Goal: Answer question/provide support: Share knowledge or assist other users

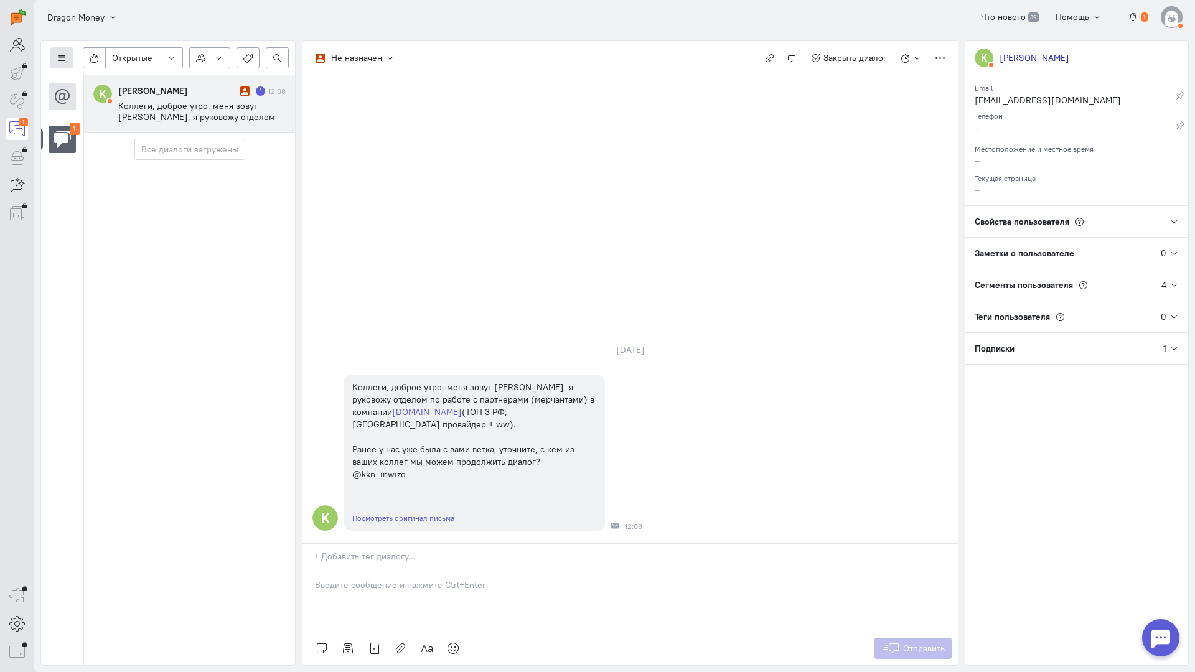
click at [63, 60] on icon at bounding box center [61, 58] width 9 height 9
click at [104, 85] on span "Список пользователей" at bounding box center [121, 82] width 93 height 11
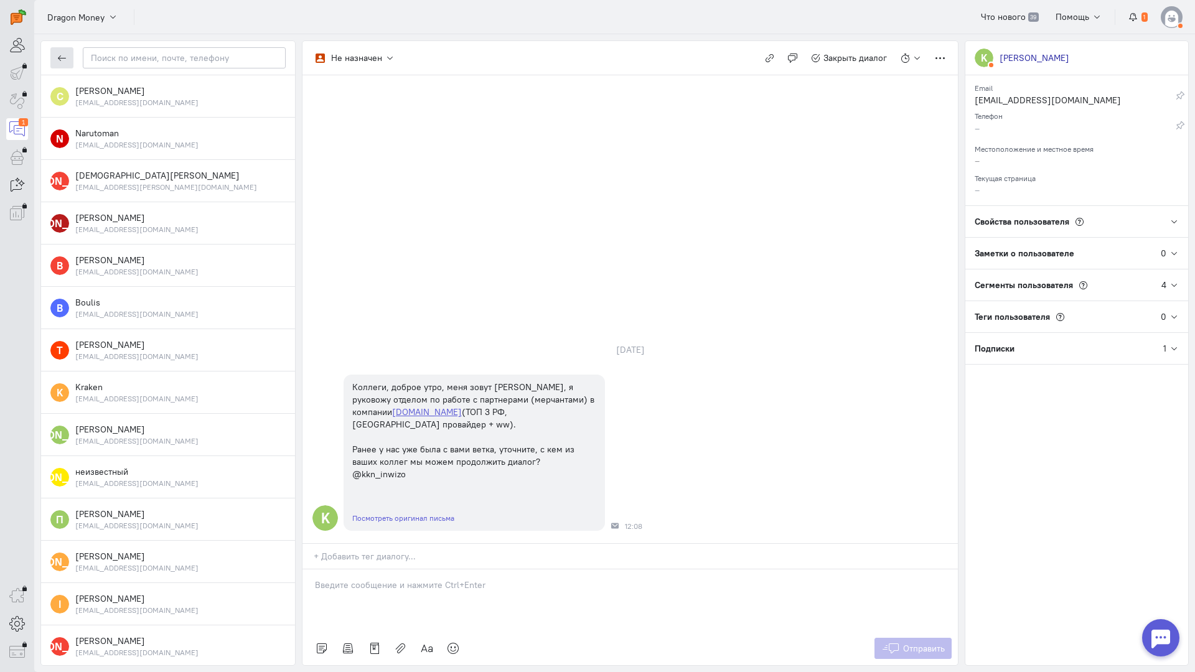
click at [58, 61] on icon "button" at bounding box center [61, 58] width 9 height 9
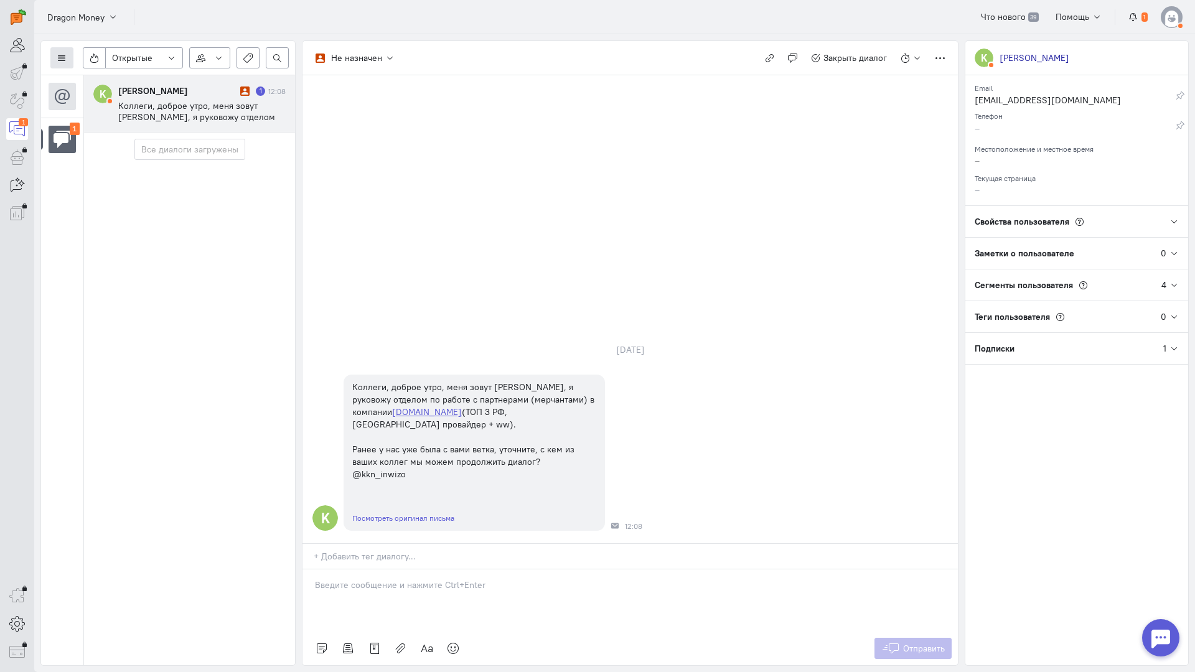
click at [67, 54] on button at bounding box center [61, 57] width 23 height 21
click at [83, 79] on span "Список пользователей" at bounding box center [121, 82] width 93 height 11
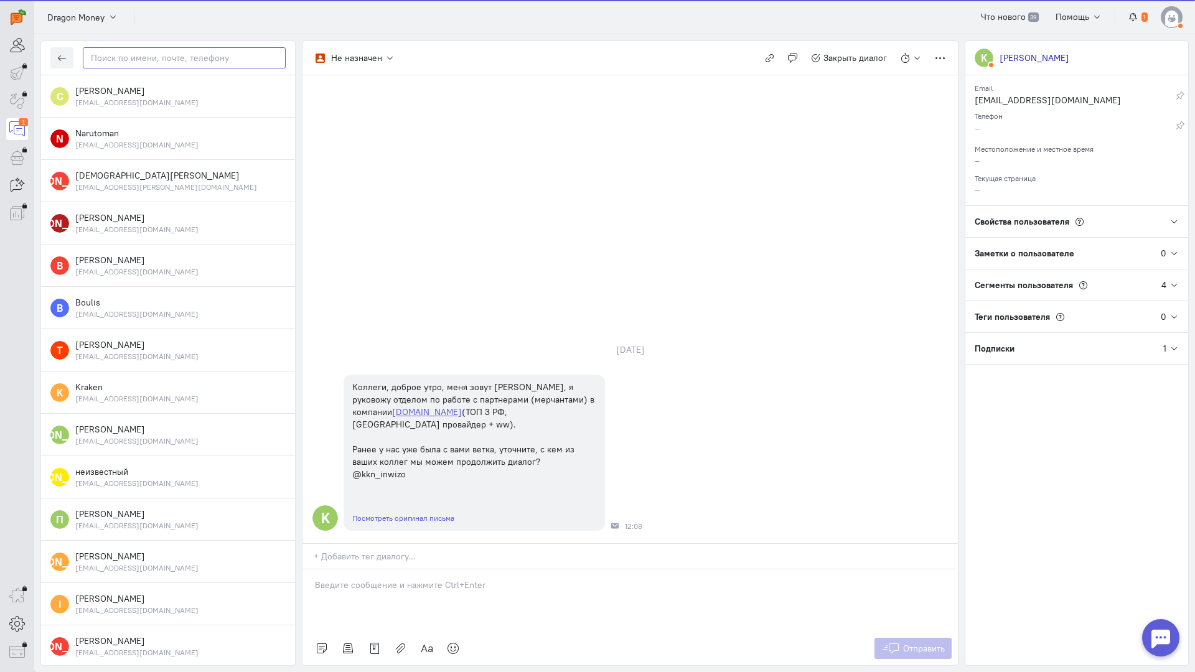
click at [136, 55] on input "text" at bounding box center [184, 57] width 203 height 21
paste input "novinskajlena@m"
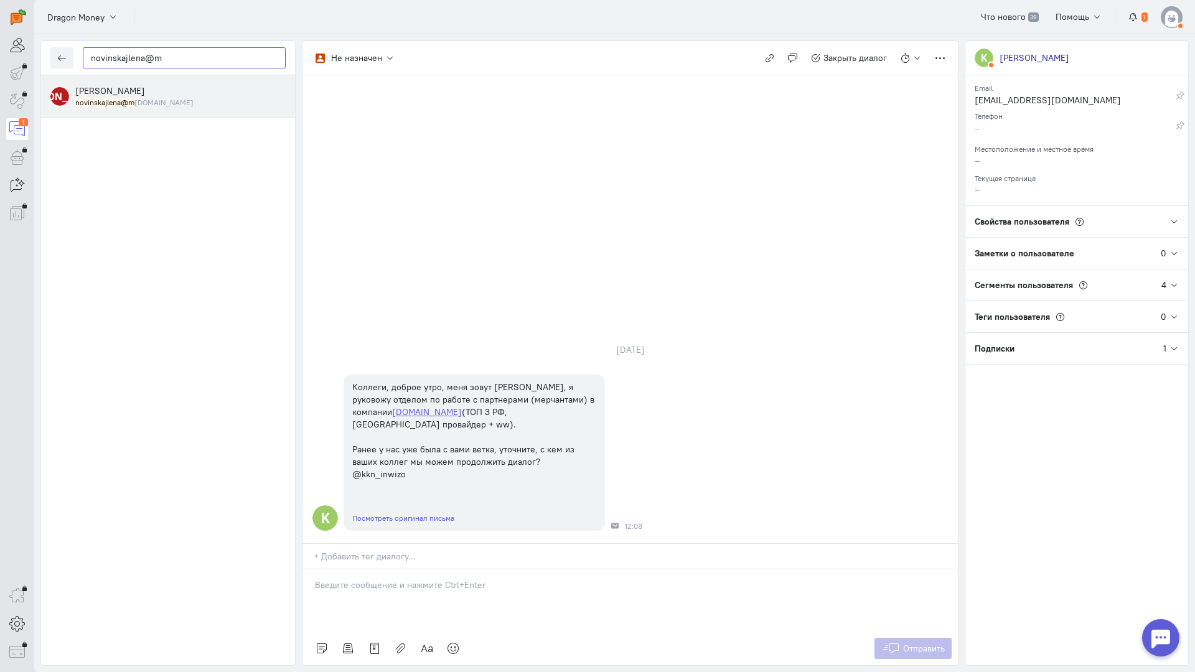
type input "novinskajlena@m"
click at [144, 105] on small "novinskajlena@m [DOMAIN_NAME]" at bounding box center [134, 102] width 118 height 11
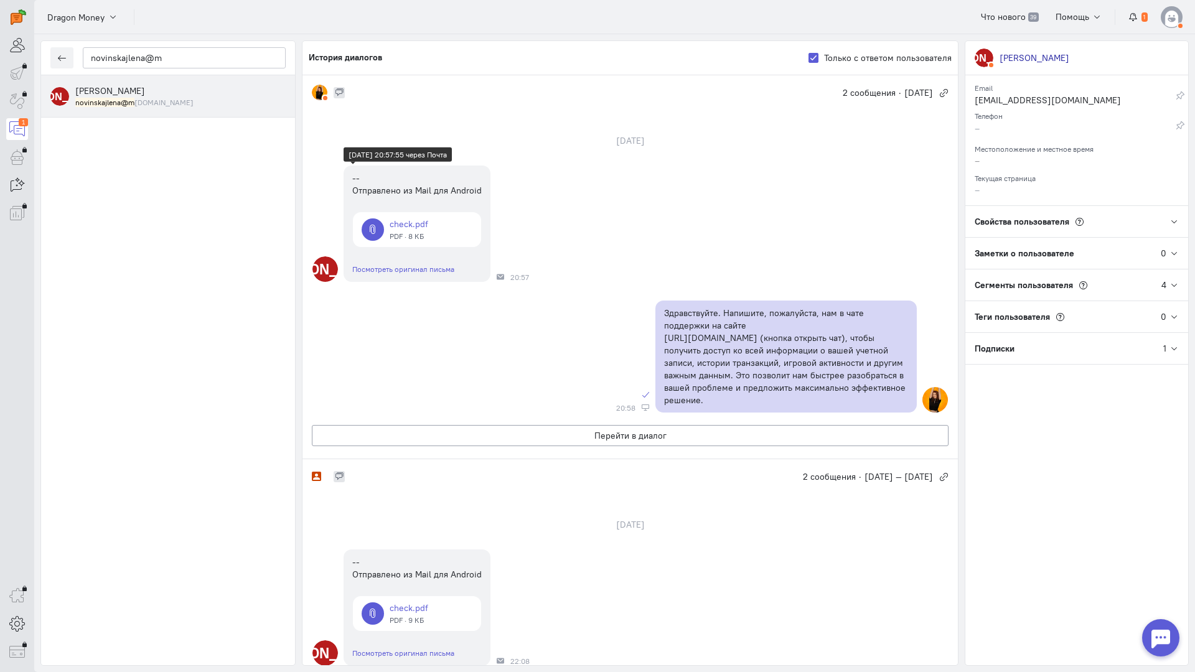
click at [414, 221] on link at bounding box center [417, 229] width 128 height 35
drag, startPoint x: 186, startPoint y: 60, endPoint x: 0, endPoint y: 55, distance: 186.2
click at [0, 55] on div "operator conversation-V1122-10000-3month 7" at bounding box center [597, 336] width 1195 height 672
click at [70, 63] on button "button" at bounding box center [61, 57] width 23 height 21
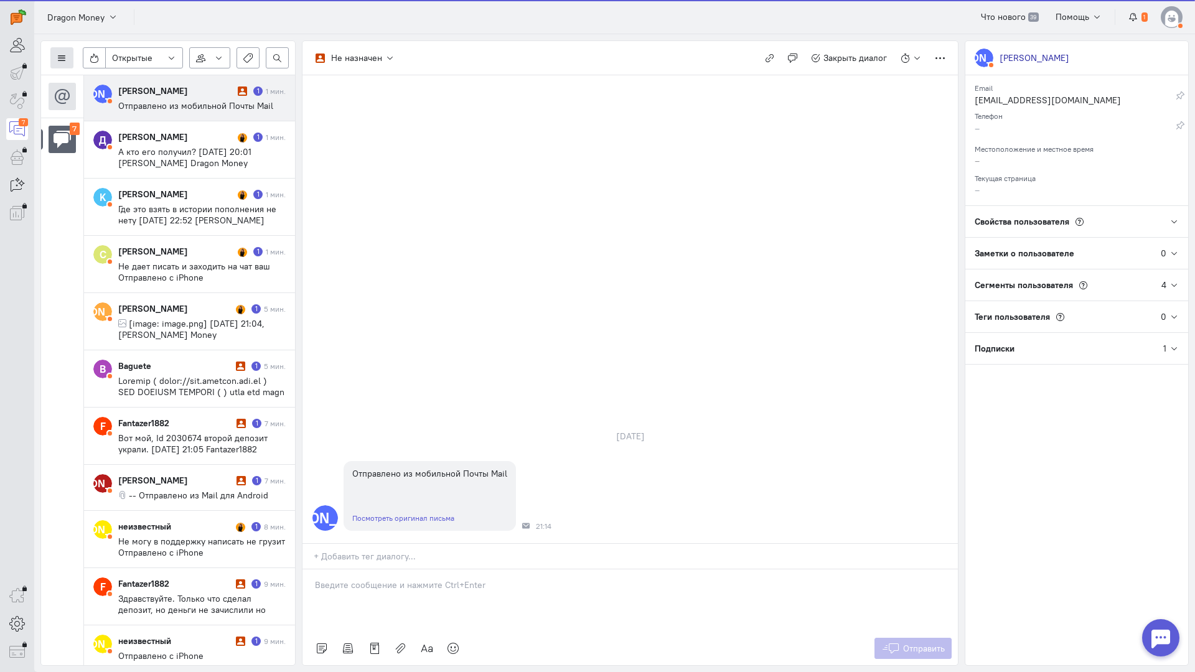
click at [65, 55] on icon at bounding box center [61, 58] width 9 height 9
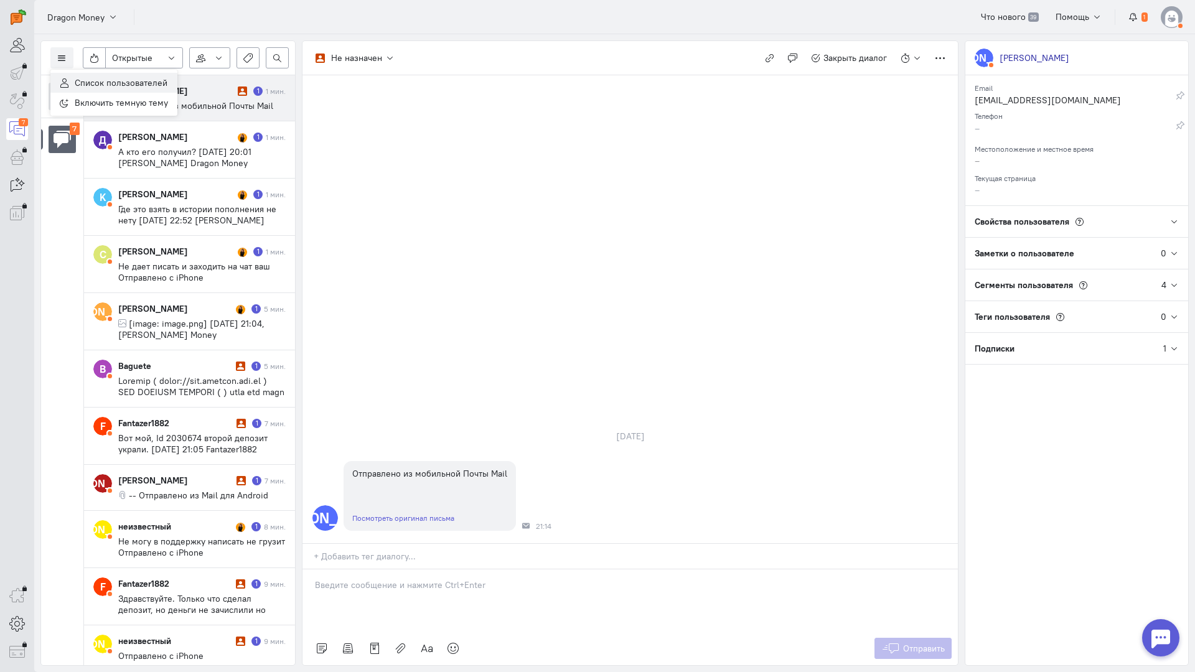
click at [85, 78] on span "Список пользователей" at bounding box center [121, 82] width 93 height 11
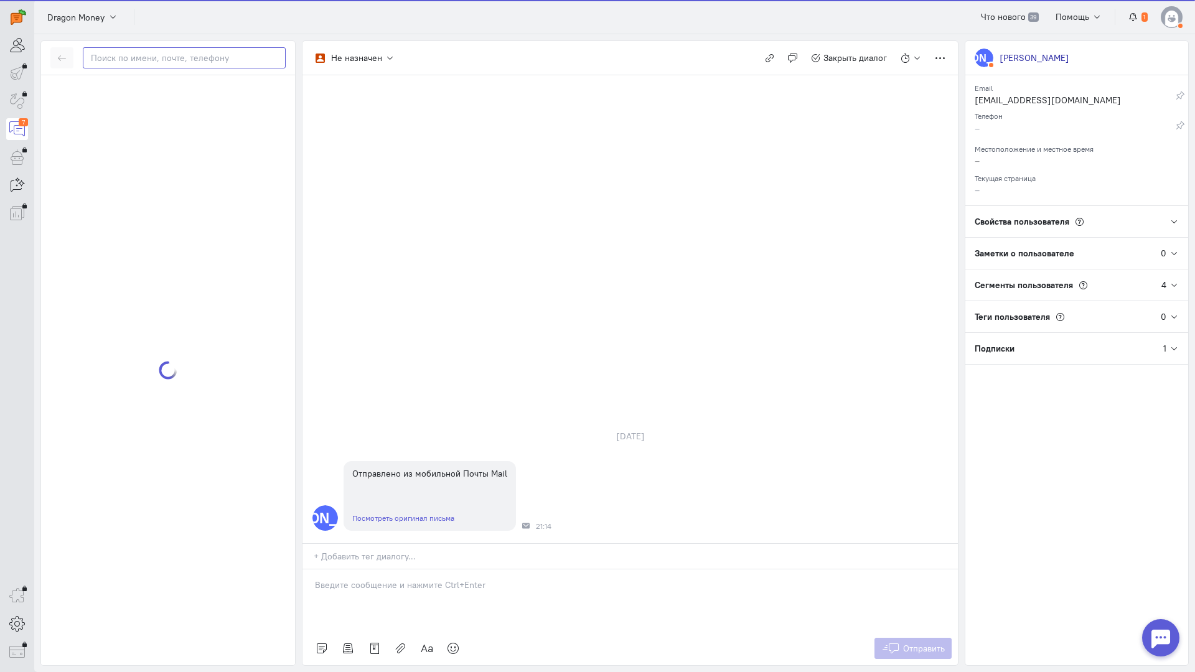
click at [149, 55] on input "text" at bounding box center [184, 57] width 203 height 21
paste input "novinskajlena@m"
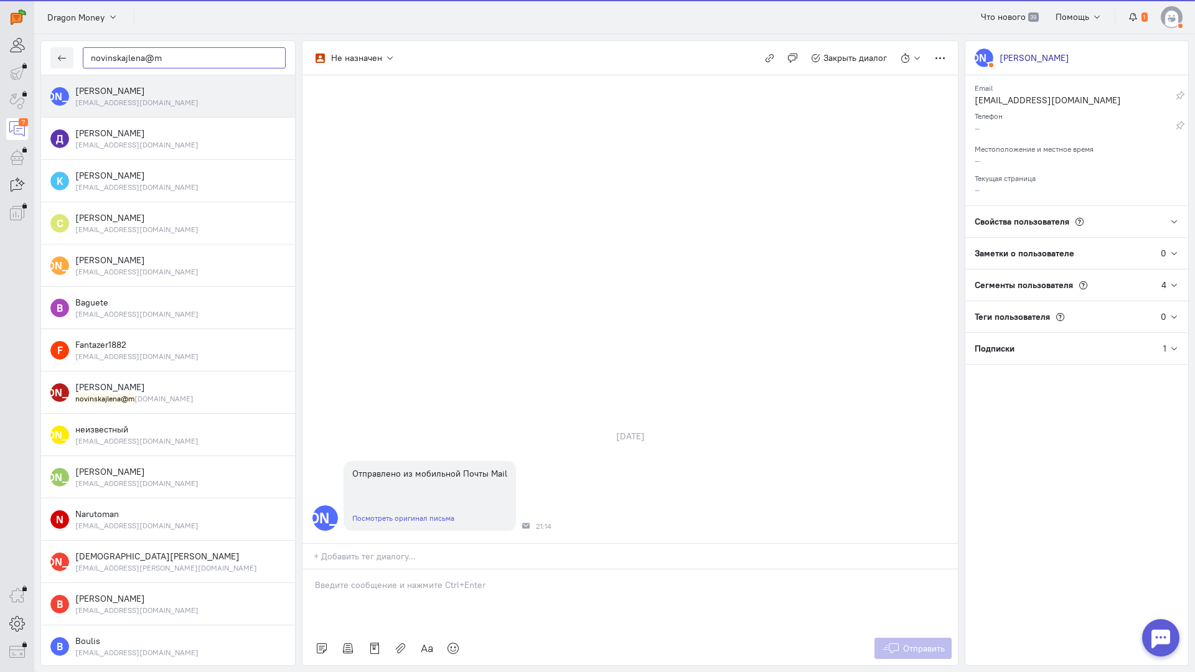
type input "novinskajlena@m"
click at [162, 93] on div "[PERSON_NAME] [EMAIL_ADDRESS][DOMAIN_NAME]" at bounding box center [180, 96] width 210 height 23
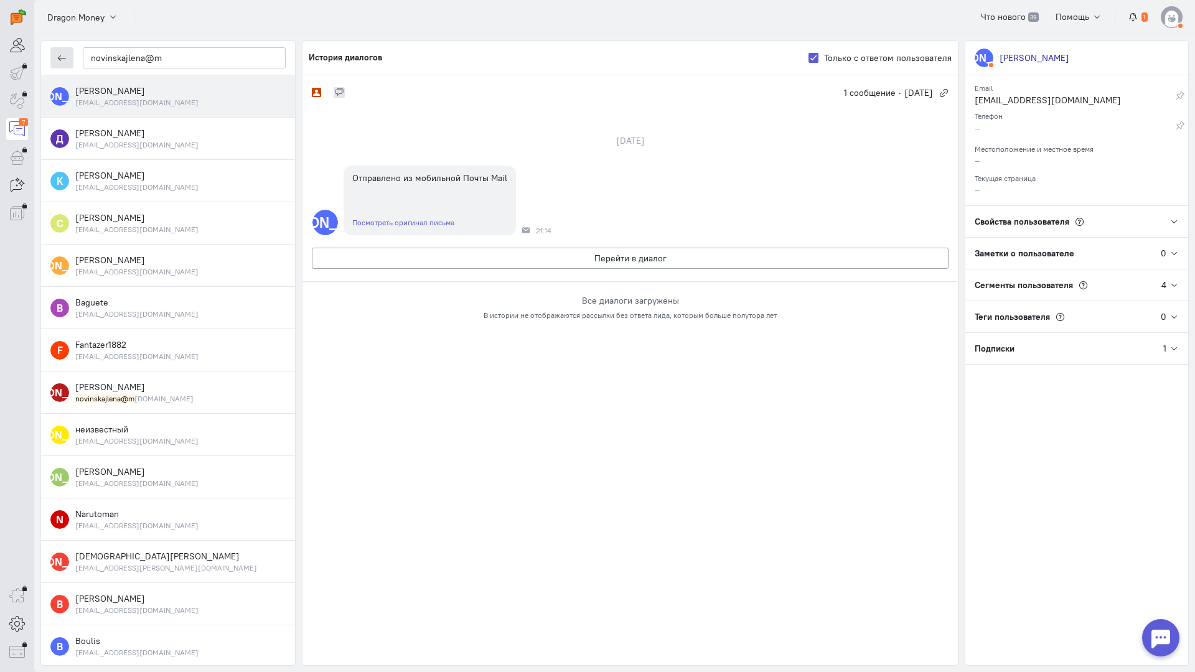
click at [54, 58] on button "button" at bounding box center [61, 57] width 23 height 21
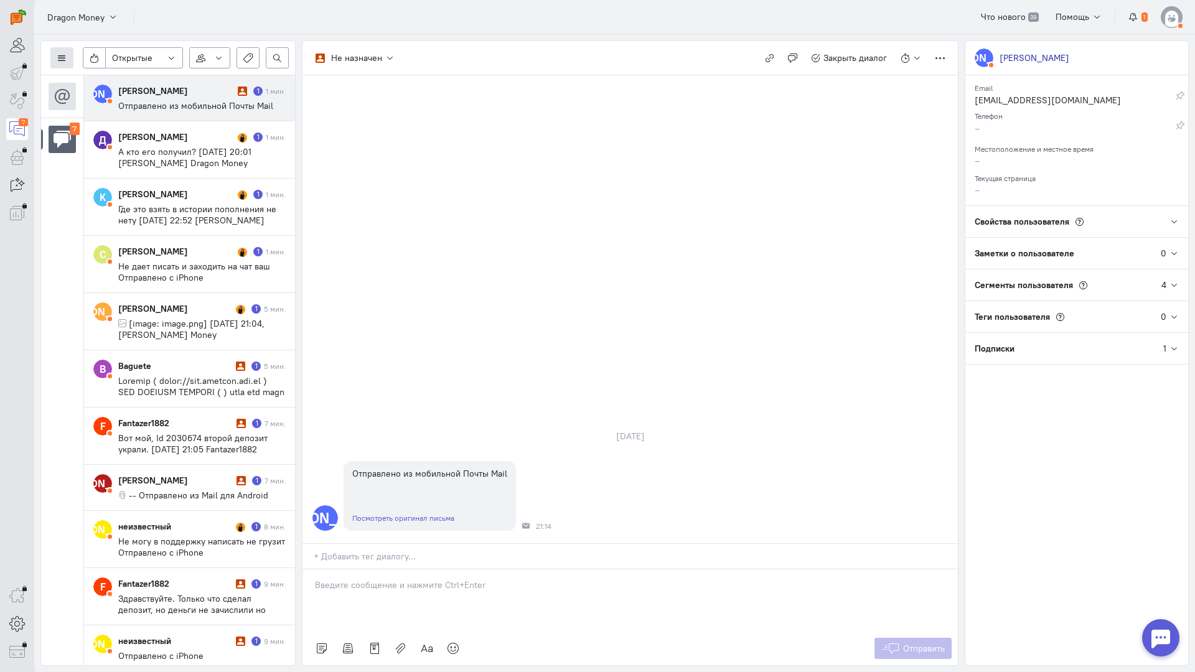
click at [58, 50] on button at bounding box center [61, 57] width 23 height 21
click at [120, 78] on span "Список пользователей" at bounding box center [121, 82] width 93 height 11
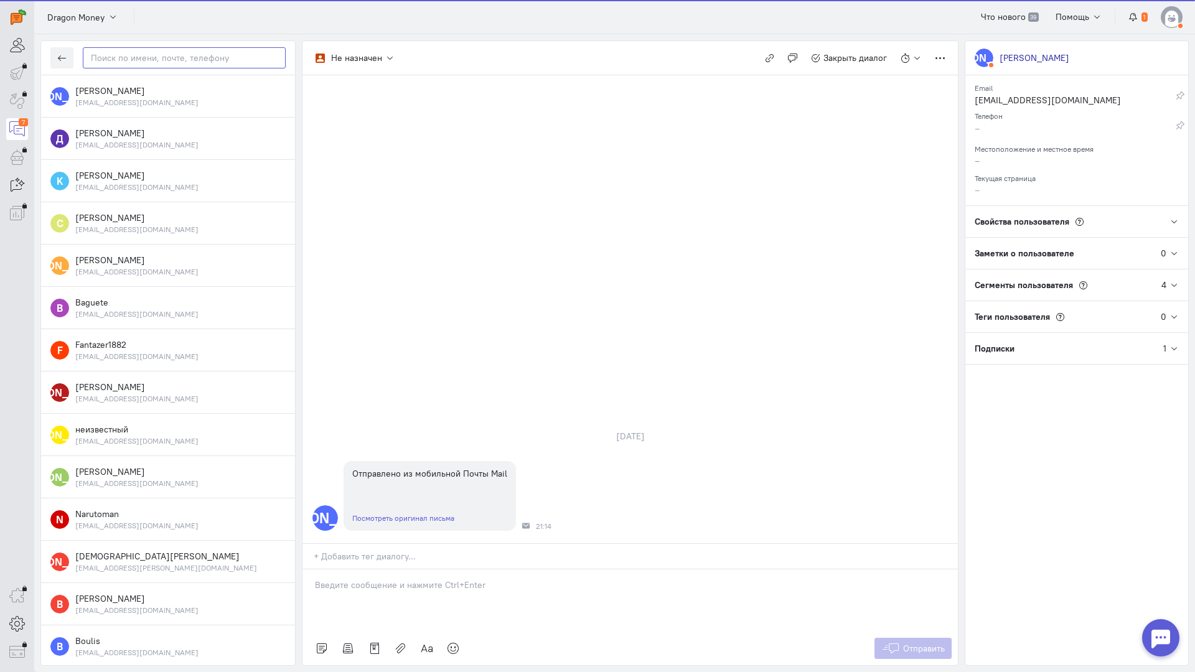
click at [144, 62] on input "text" at bounding box center [184, 57] width 203 height 21
paste input "novinskajlena@m"
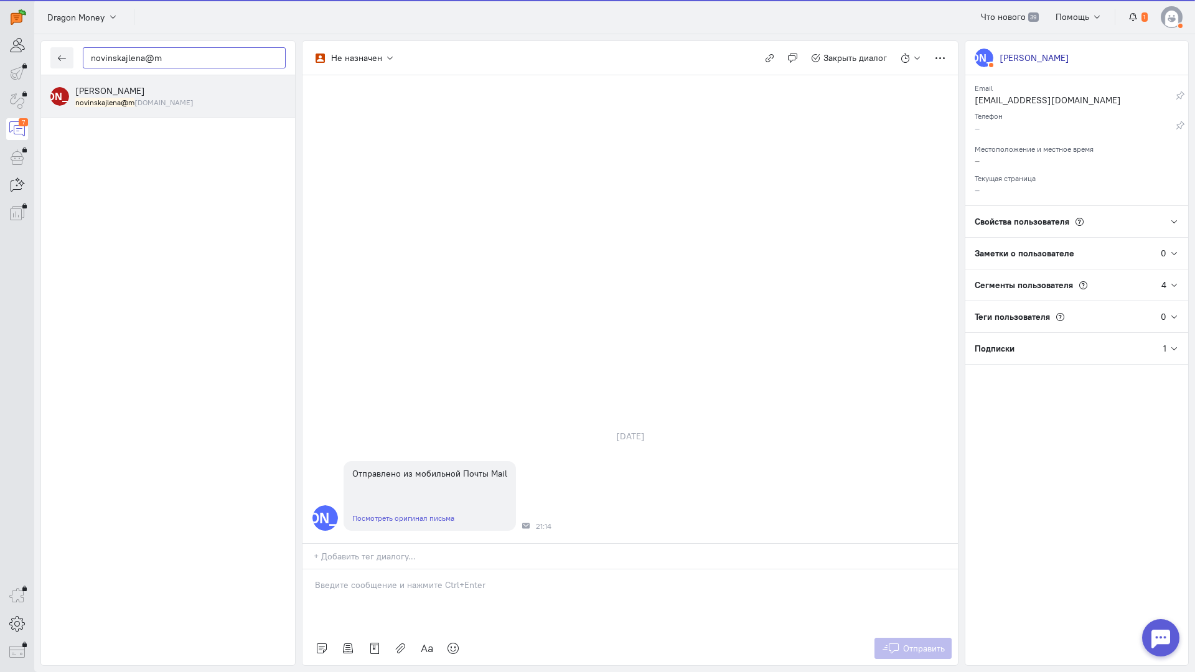
type input "novinskajlena@m"
click at [129, 90] on div "[PERSON_NAME] novinskajlena@m [DOMAIN_NAME]" at bounding box center [180, 96] width 210 height 23
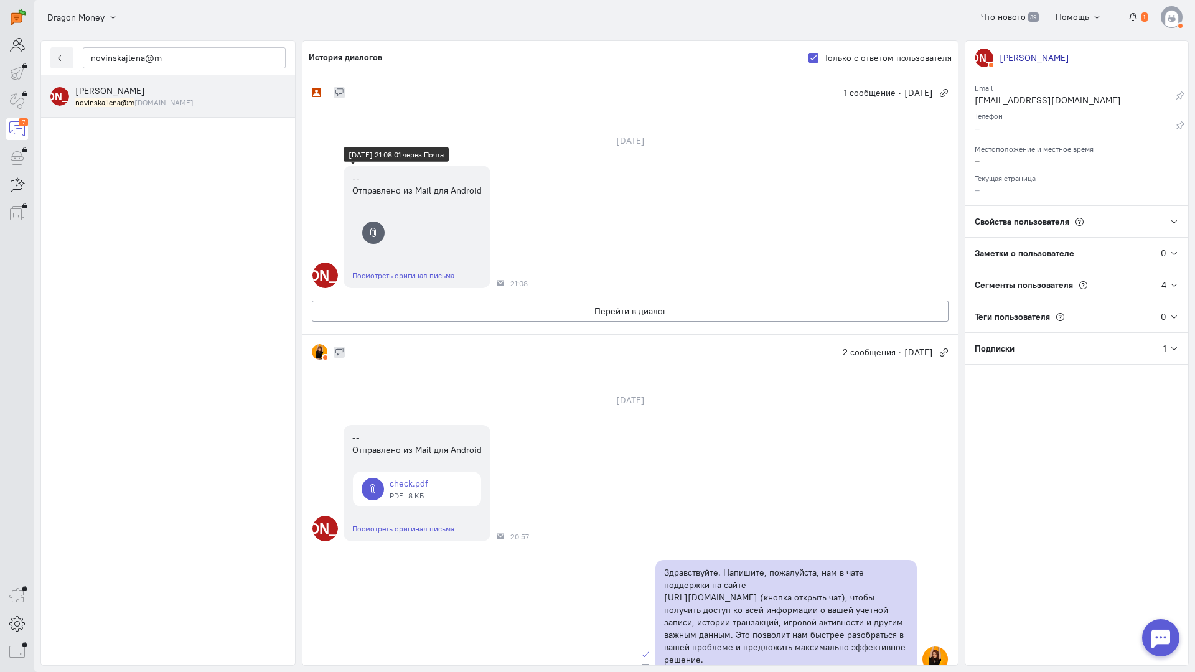
click at [380, 233] on icon at bounding box center [373, 232] width 15 height 15
click at [414, 278] on link "Посмотреть оригинал письма" at bounding box center [403, 275] width 102 height 9
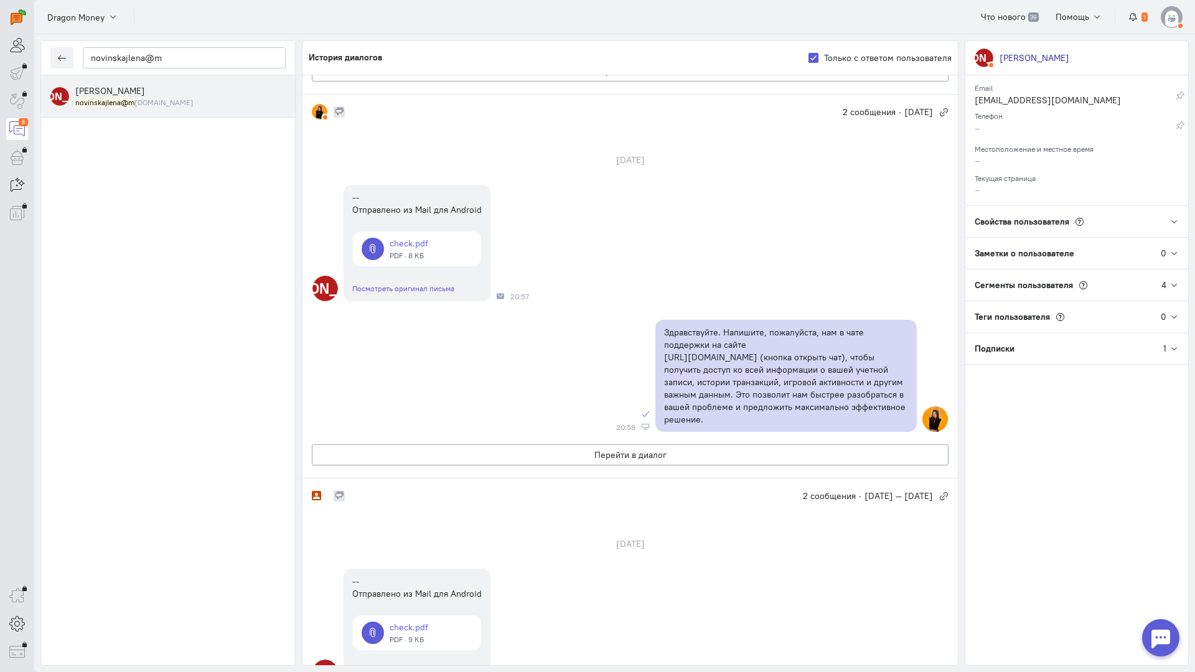
scroll to position [311, 0]
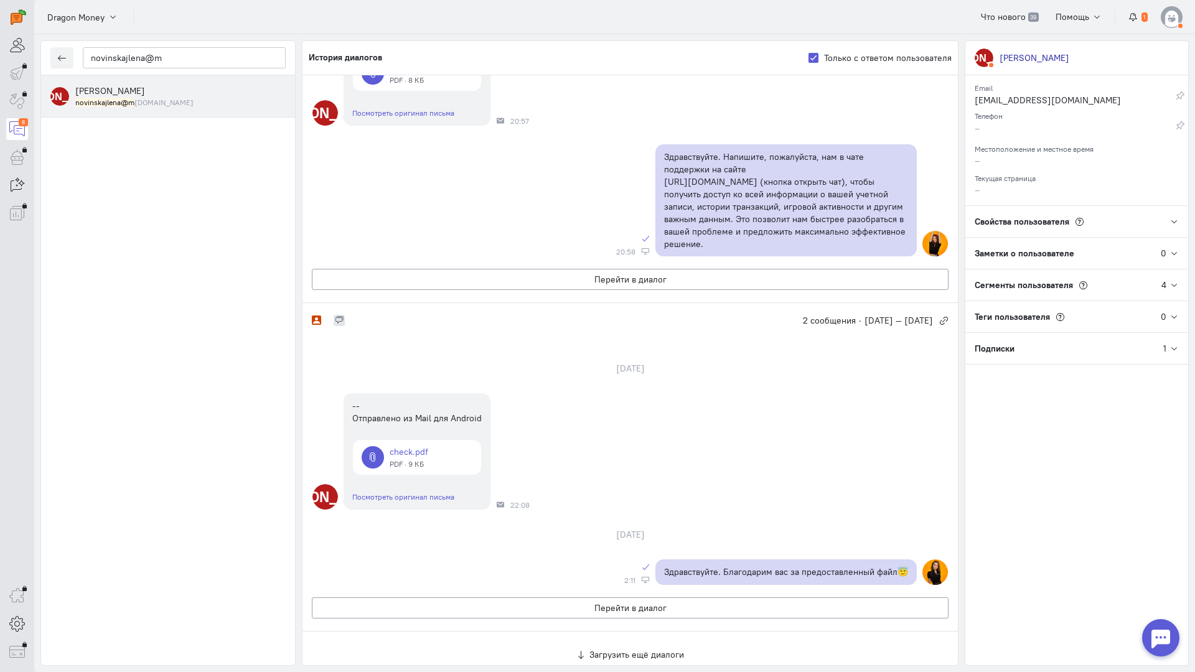
scroll to position [685, 0]
click at [409, 91] on link at bounding box center [417, 73] width 128 height 35
